Goal: Task Accomplishment & Management: Manage account settings

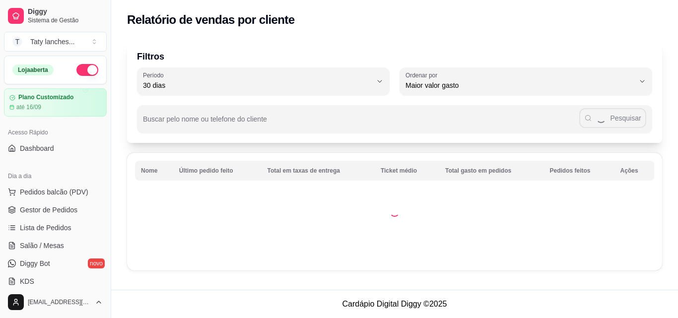
select select "30"
select select "HIGHEST_TOTAL_SPENT_WITH_ORDERS"
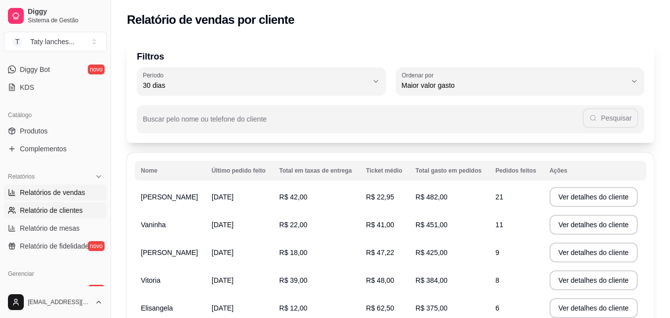
click at [33, 189] on span "Relatórios de vendas" at bounding box center [53, 193] width 66 height 10
select select "ALL"
select select "0"
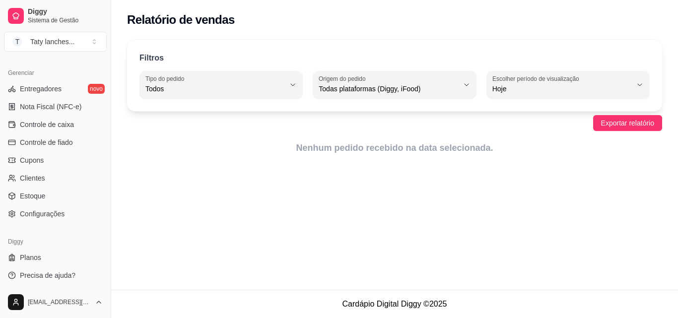
scroll to position [396, 0]
click at [70, 119] on span "Controle de caixa" at bounding box center [47, 124] width 54 height 10
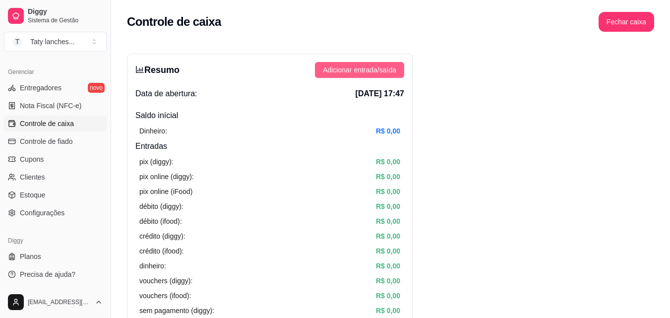
drag, startPoint x: 354, startPoint y: 69, endPoint x: 362, endPoint y: 69, distance: 8.4
click at [362, 69] on span "Adicionar entrada/saída" at bounding box center [359, 70] width 73 height 11
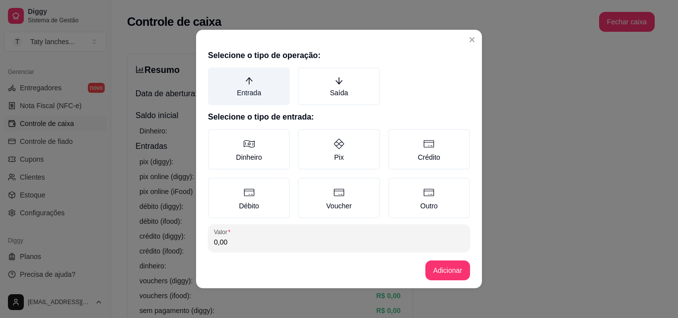
click at [246, 87] on label "Entrada" at bounding box center [249, 86] width 82 height 38
click at [215, 75] on button "Entrada" at bounding box center [211, 71] width 8 height 8
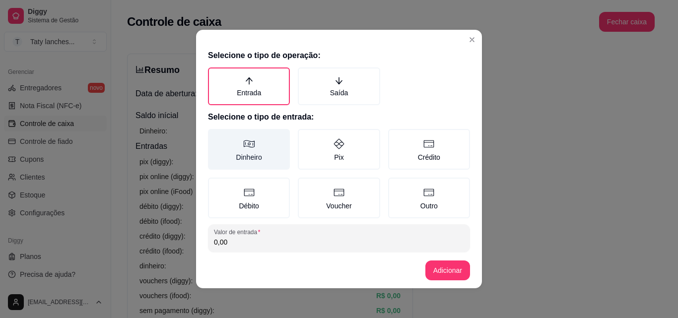
click at [243, 140] on icon at bounding box center [249, 144] width 12 height 12
click at [215, 136] on button "Dinheiro" at bounding box center [211, 133] width 8 height 8
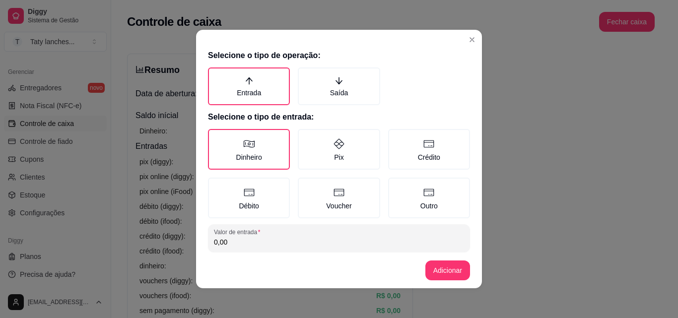
scroll to position [53, 0]
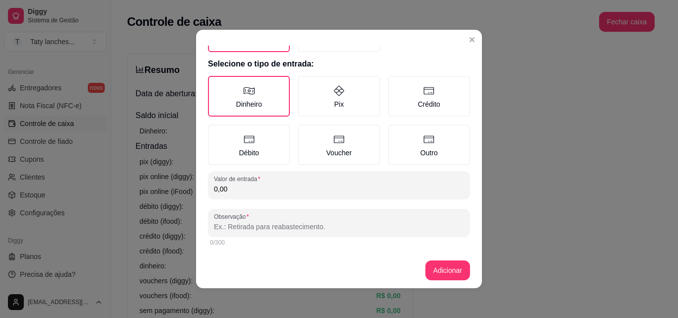
click at [367, 185] on input "0,00" at bounding box center [339, 189] width 250 height 10
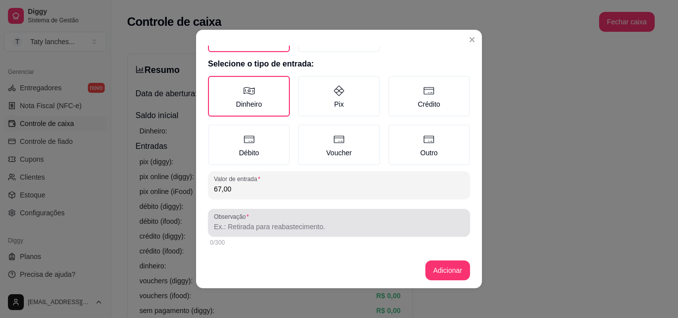
type input "67,00"
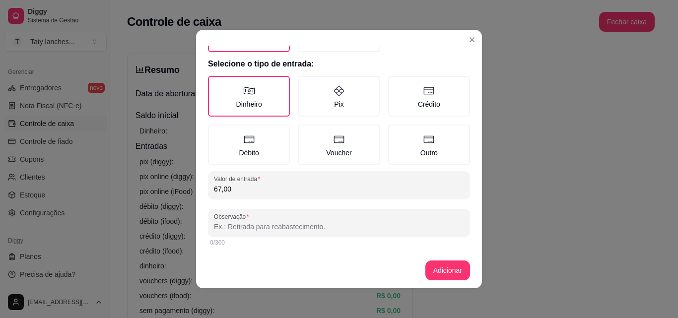
click at [340, 222] on input "Observação" at bounding box center [339, 227] width 250 height 10
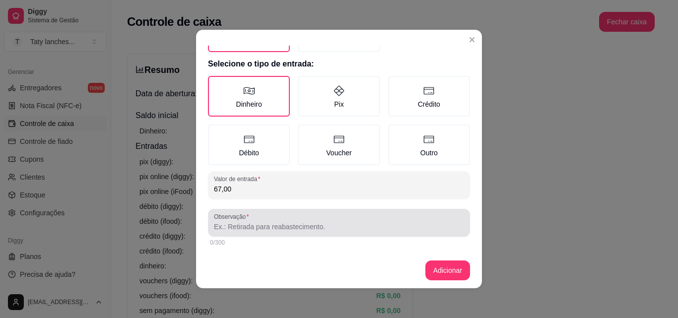
click at [263, 219] on div at bounding box center [339, 223] width 250 height 20
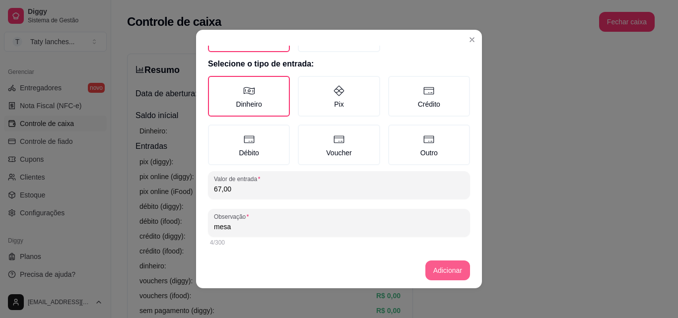
type input "mesa"
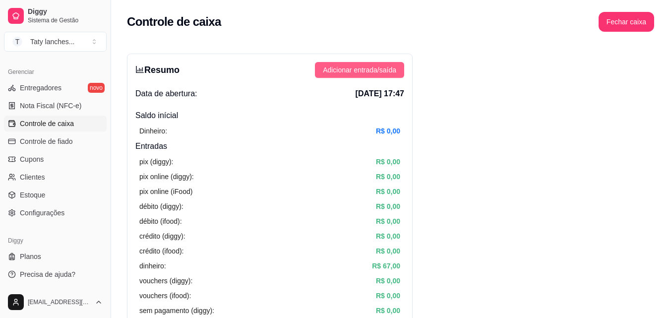
click at [383, 68] on span "Adicionar entrada/saída" at bounding box center [359, 70] width 73 height 11
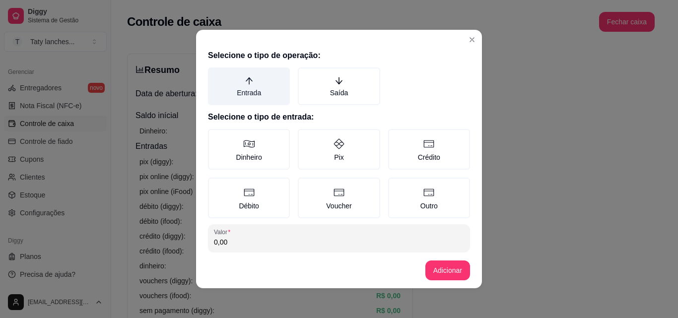
click at [237, 84] on label "Entrada" at bounding box center [249, 86] width 82 height 38
click at [215, 75] on button "Entrada" at bounding box center [211, 71] width 8 height 8
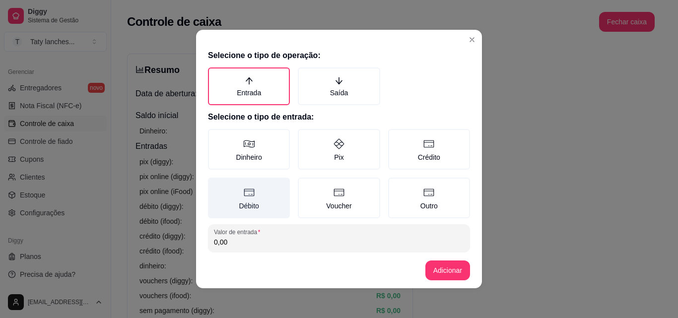
click at [263, 200] on label "Débito" at bounding box center [249, 198] width 82 height 41
click at [215, 185] on button "Débito" at bounding box center [211, 181] width 8 height 8
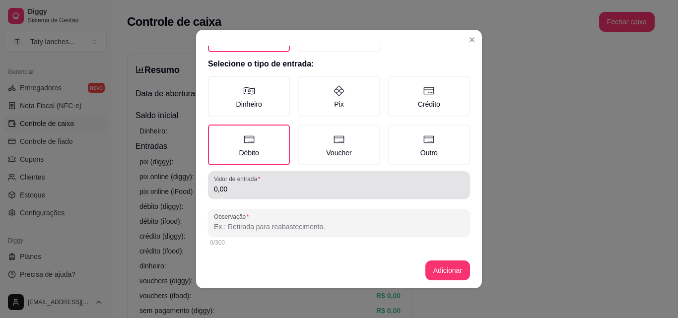
click at [336, 186] on input "0,00" at bounding box center [339, 189] width 250 height 10
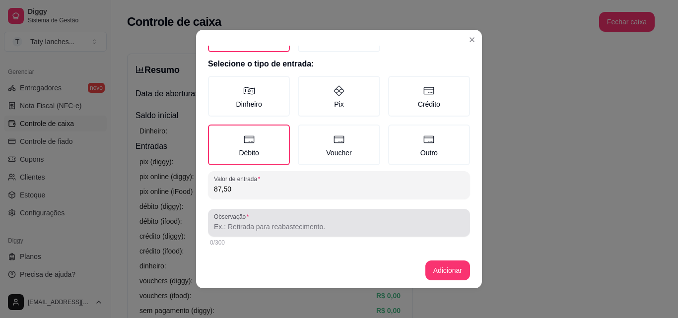
type input "87,50"
click at [324, 221] on div at bounding box center [339, 223] width 250 height 20
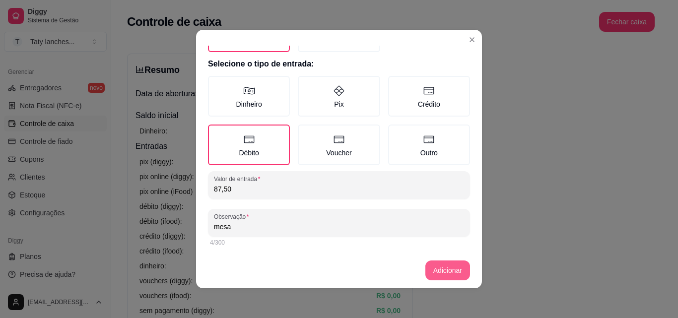
type input "mesa"
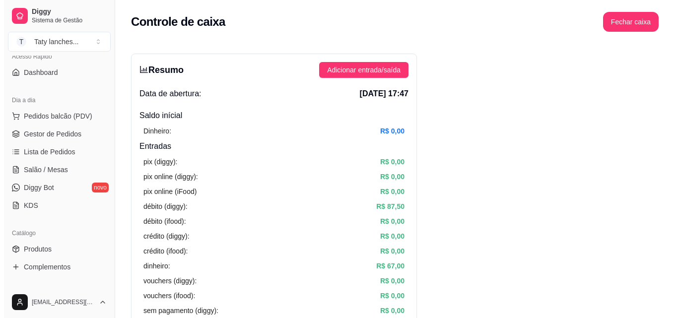
scroll to position [0, 0]
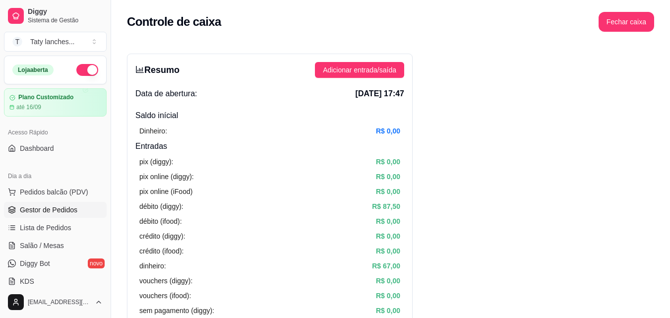
click at [72, 209] on span "Gestor de Pedidos" at bounding box center [49, 210] width 58 height 10
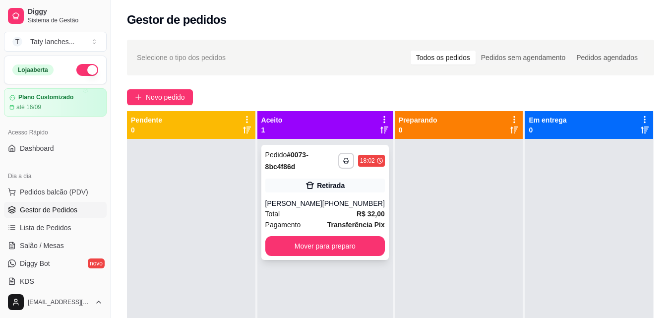
click at [366, 228] on strong "Transferência Pix" at bounding box center [357, 225] width 58 height 8
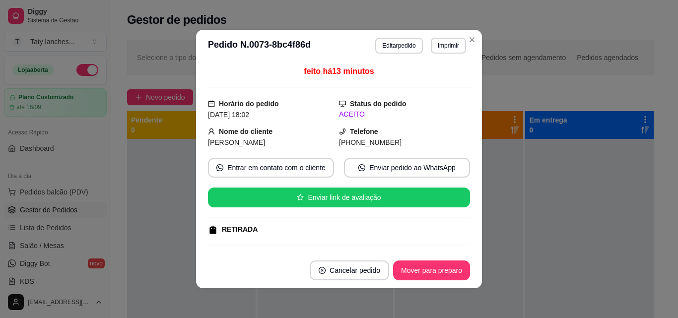
scroll to position [156, 0]
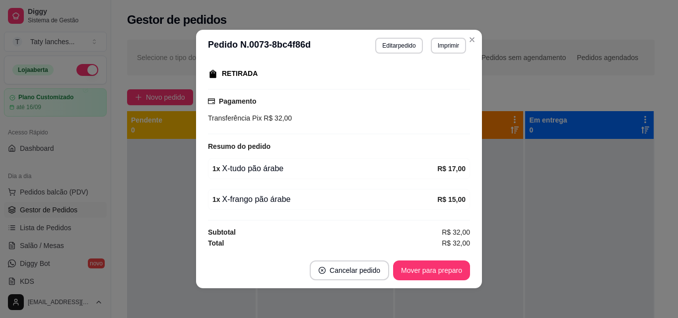
click at [467, 244] on div "feito há 13 minutos Horário do pedido [DATE] 18:02 Status do pedido ACEITO Nome…" at bounding box center [339, 157] width 286 height 191
click at [385, 47] on button "Editar pedido" at bounding box center [398, 46] width 47 height 16
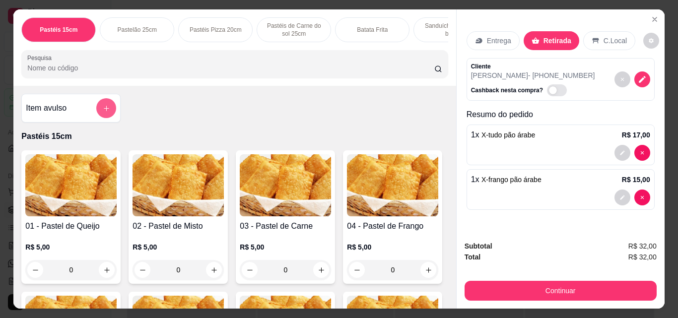
click at [99, 107] on button "add-separate-item" at bounding box center [106, 108] width 20 height 20
click at [652, 15] on icon "Close" at bounding box center [655, 19] width 8 height 8
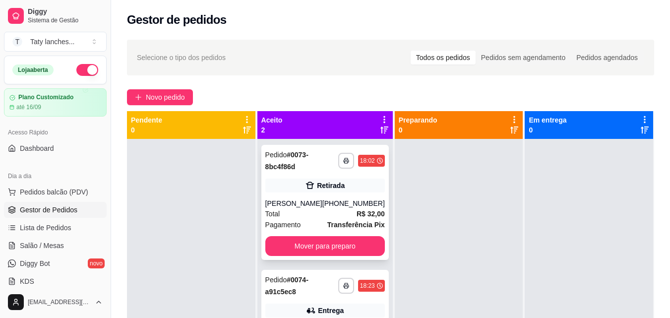
click at [331, 212] on div "Total R$ 32,00" at bounding box center [326, 213] width 120 height 11
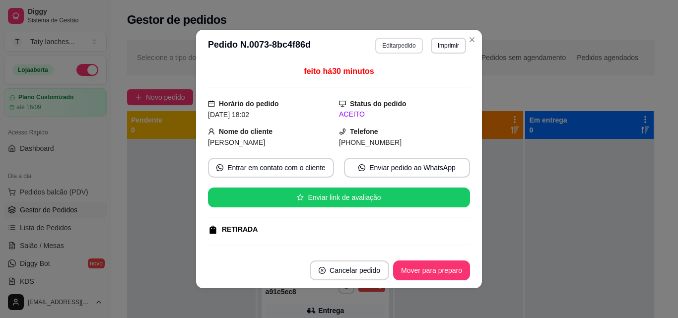
click at [390, 46] on button "Editar pedido" at bounding box center [398, 46] width 47 height 16
